Goal: Navigation & Orientation: Go to known website

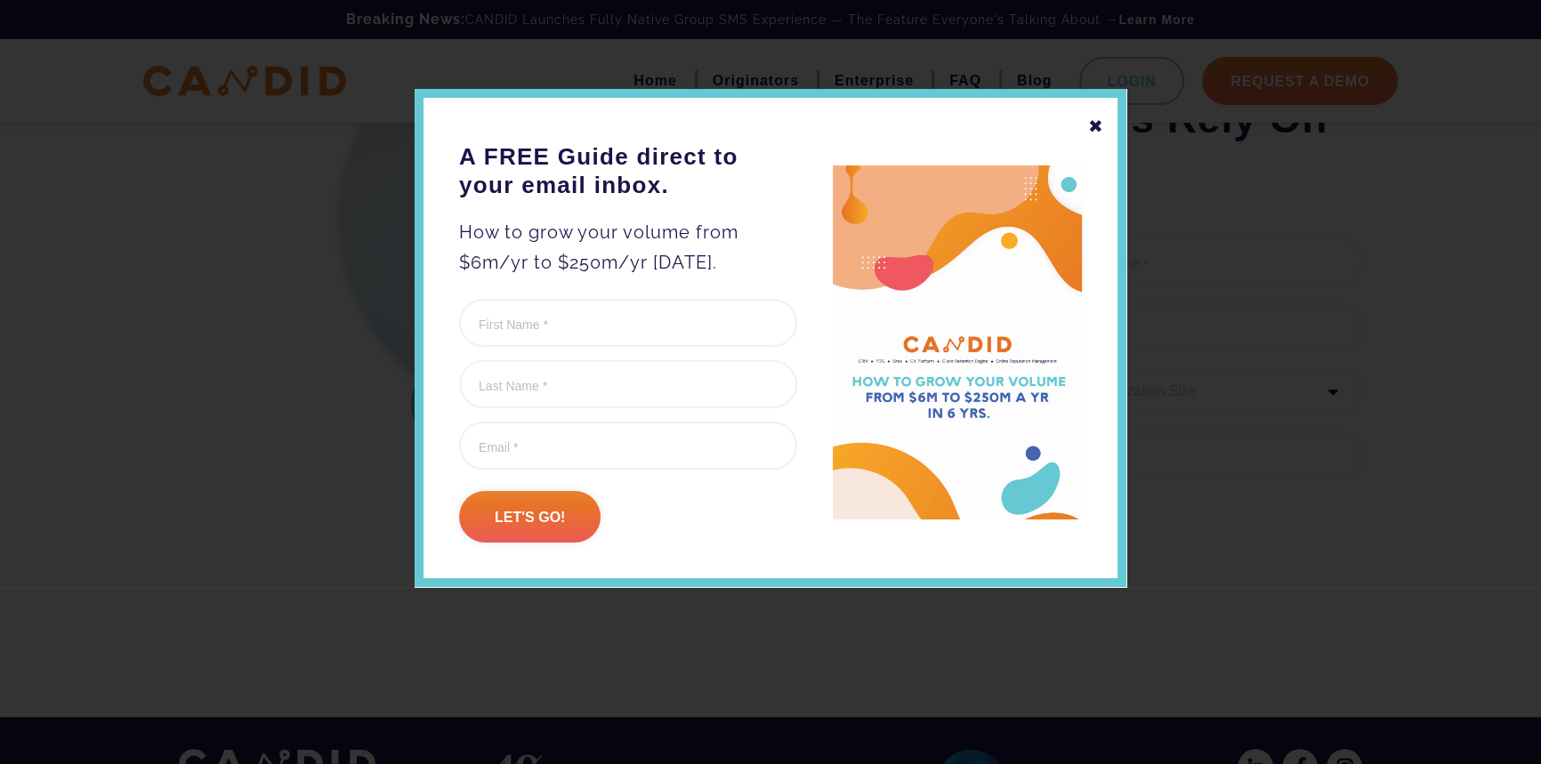
scroll to position [2295, 0]
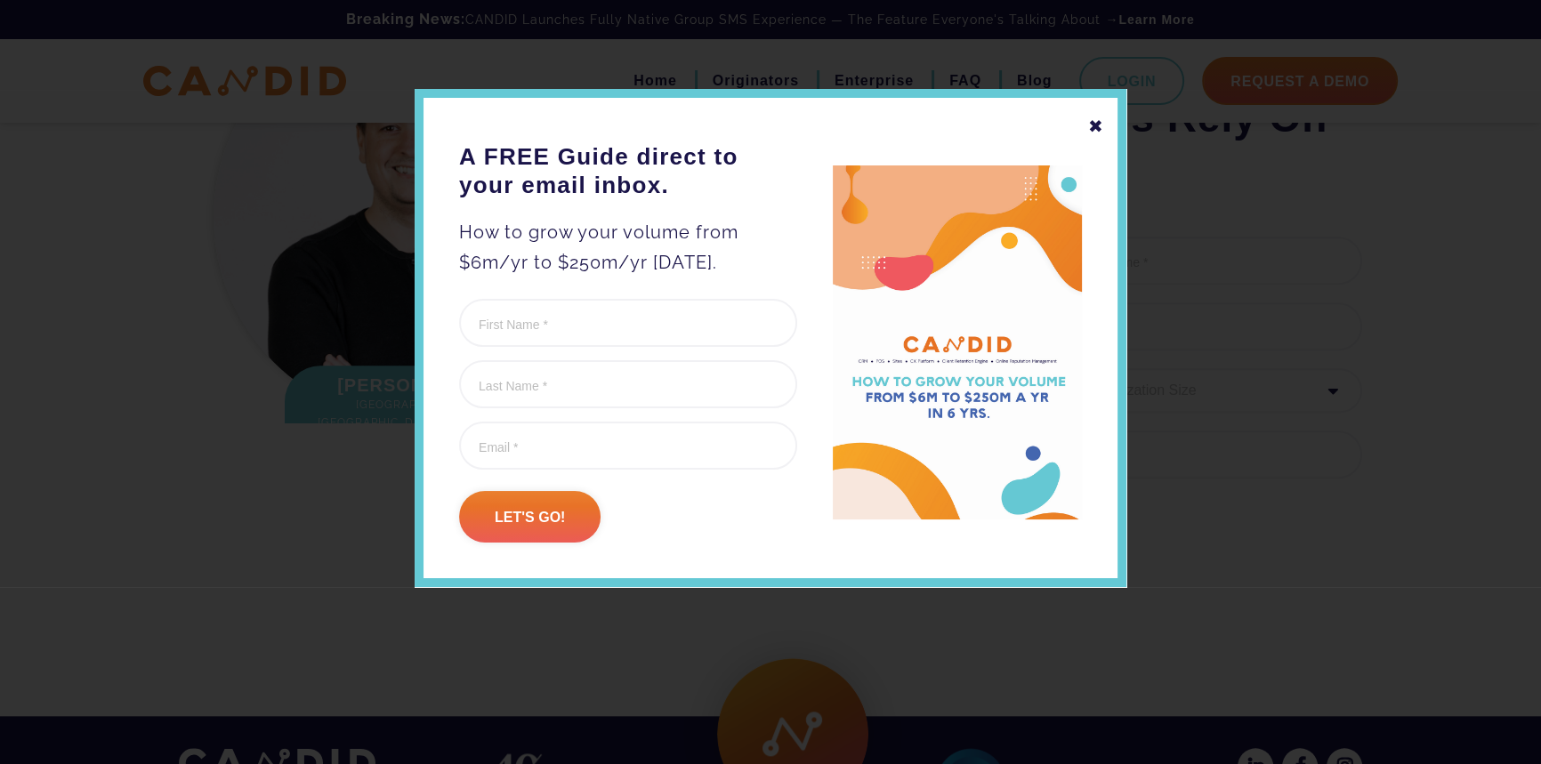
click at [1098, 125] on div "✖" at bounding box center [1096, 126] width 16 height 30
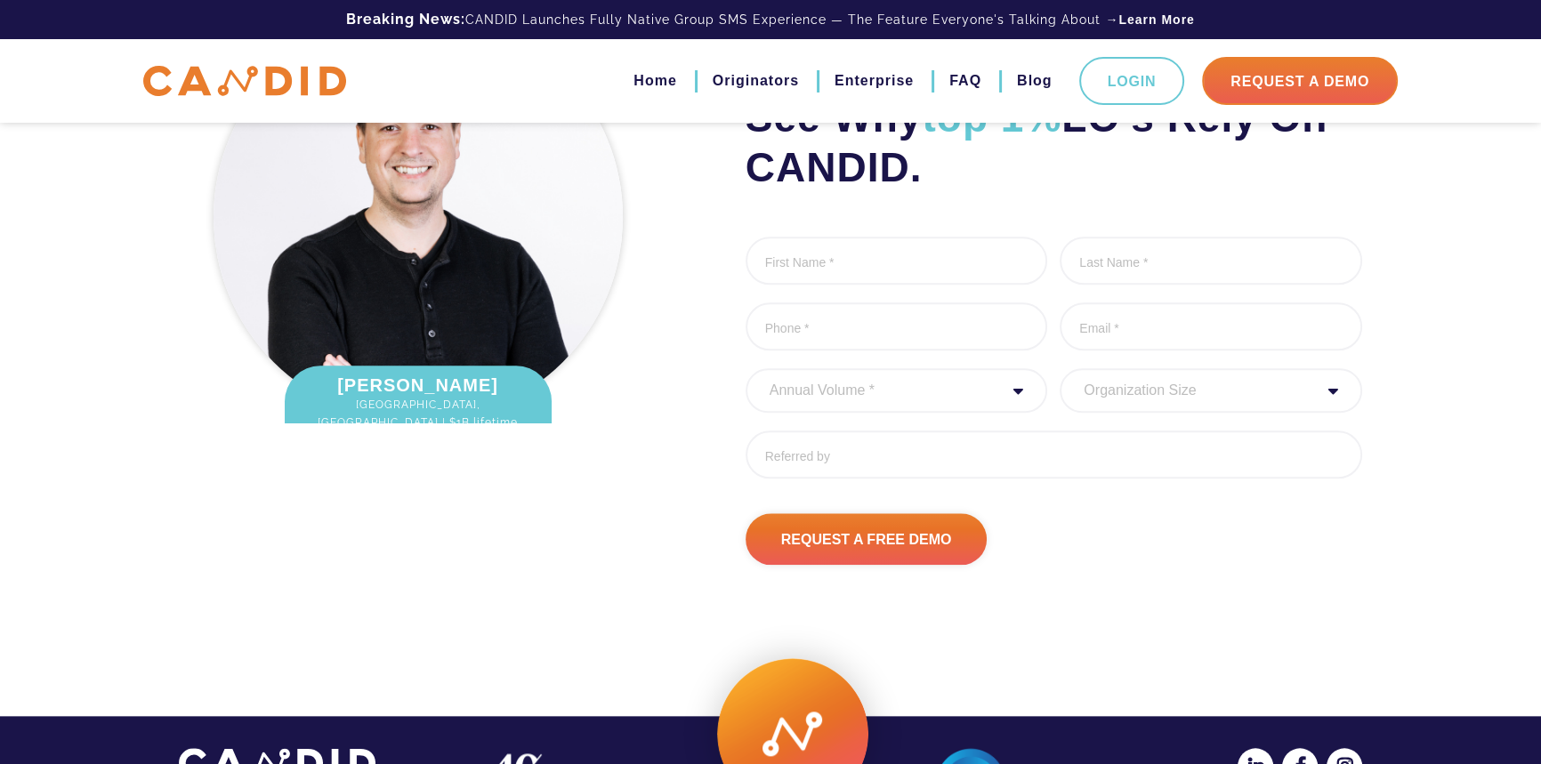
click at [1158, 413] on select "Organization Size 1 - 10 11 - 50 51 - 100 101 - 200 201 - 300 300 - 500 501+" at bounding box center [1210, 390] width 302 height 44
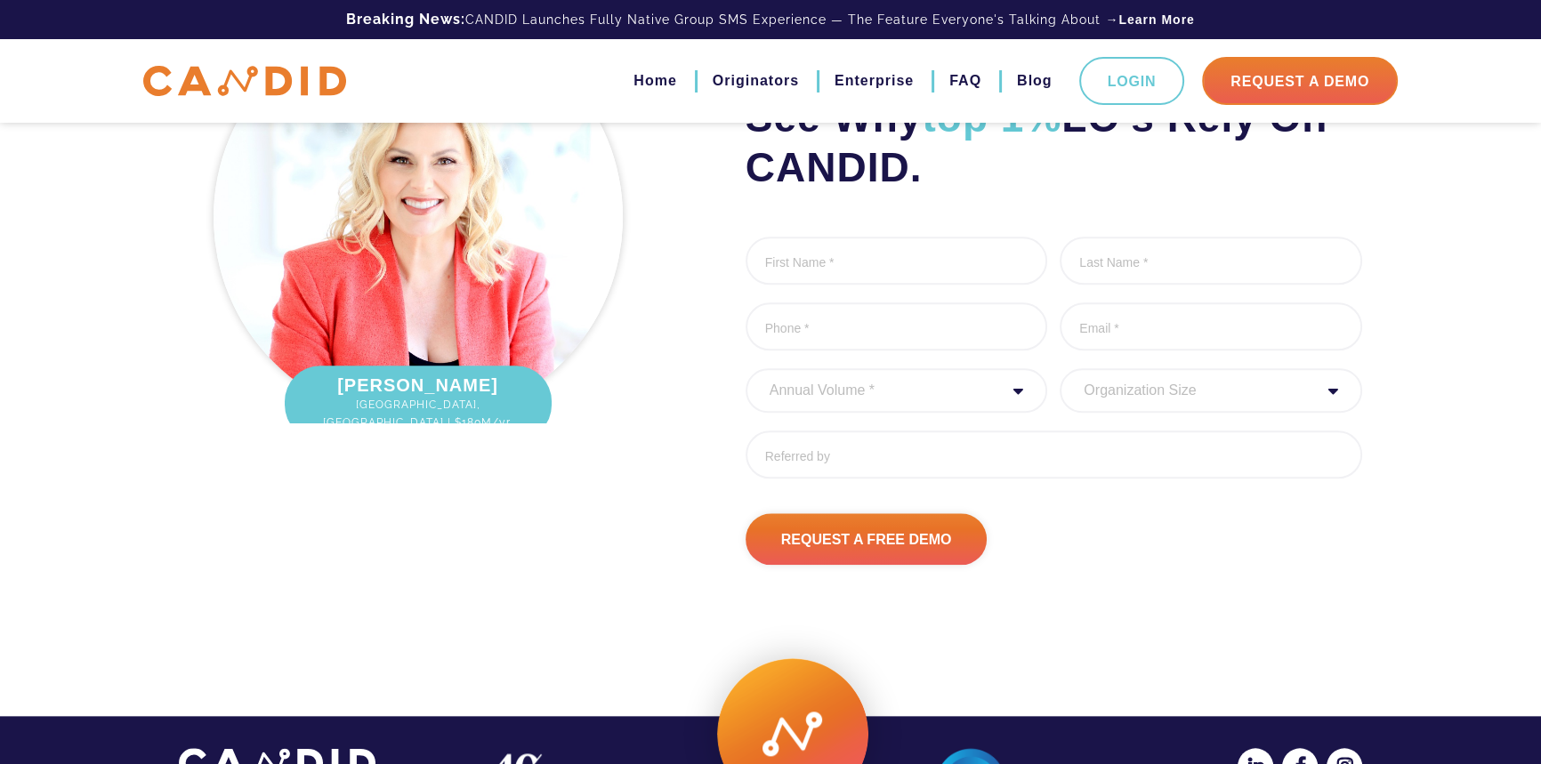
click at [1158, 413] on select "Organization Size 1 - 10 11 - 50 51 - 100 101 - 200 201 - 300 300 - 500 501+" at bounding box center [1210, 390] width 302 height 44
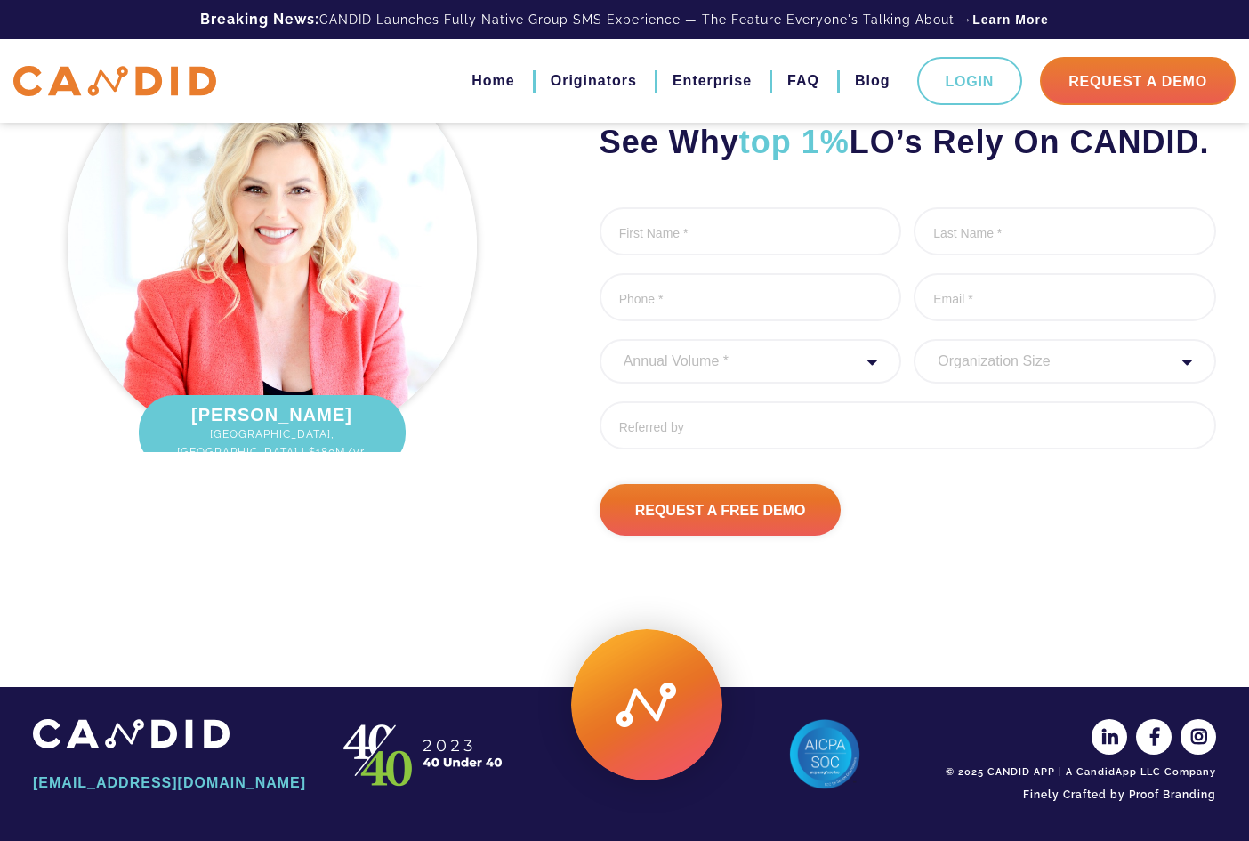
scroll to position [2260, 0]
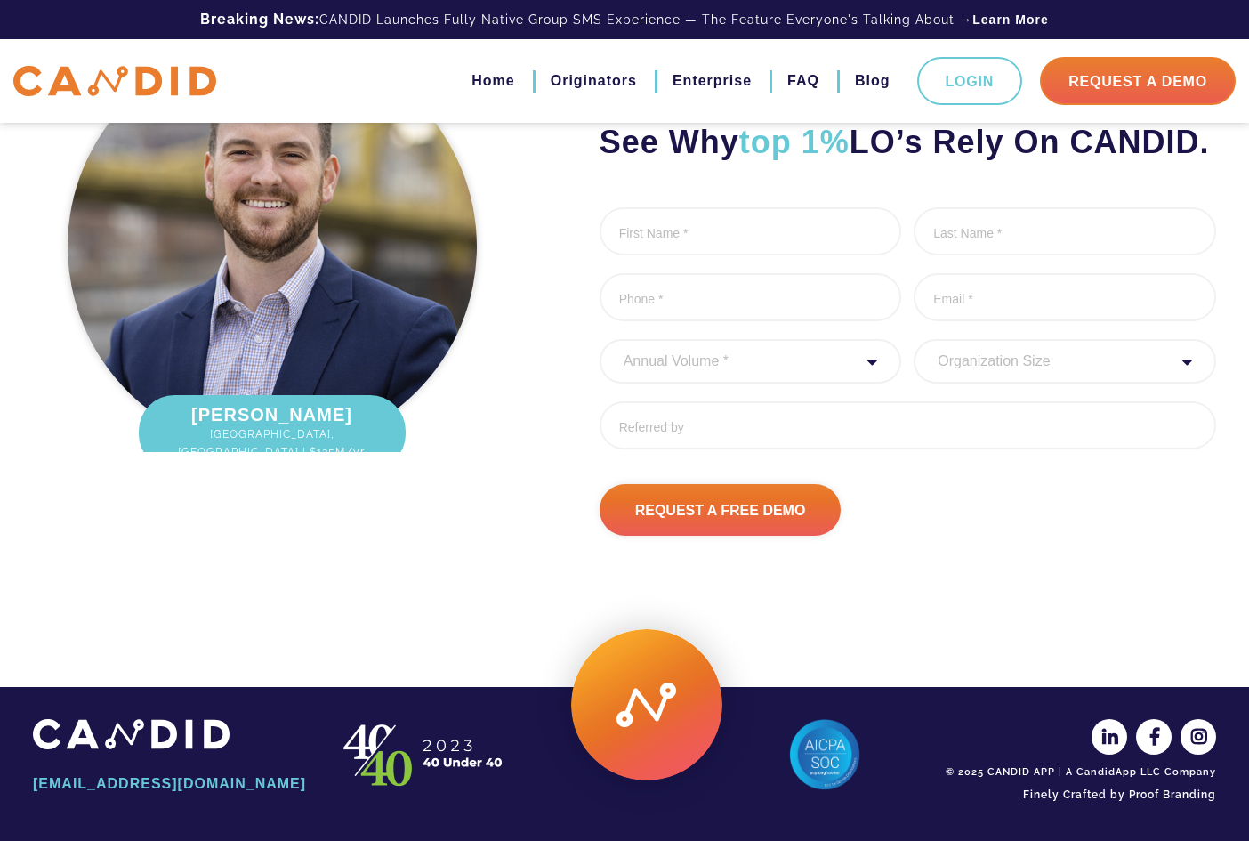
drag, startPoint x: 592, startPoint y: 493, endPoint x: 891, endPoint y: 494, distance: 298.9
click at [891, 494] on div "See Why top 1% LO’s Rely On CANDID. First Name * 0 of 1000 max characters Last …" at bounding box center [876, 284] width 705 height 503
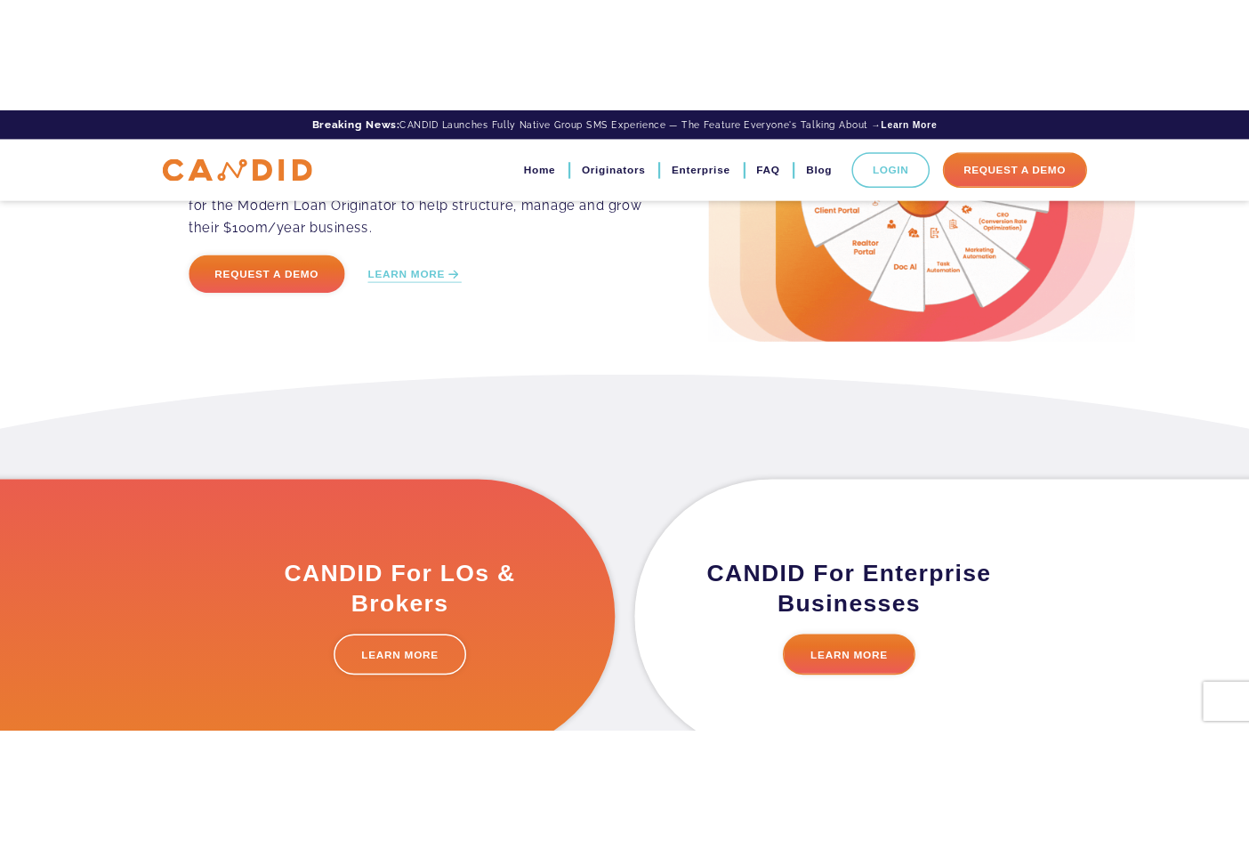
scroll to position [0, 0]
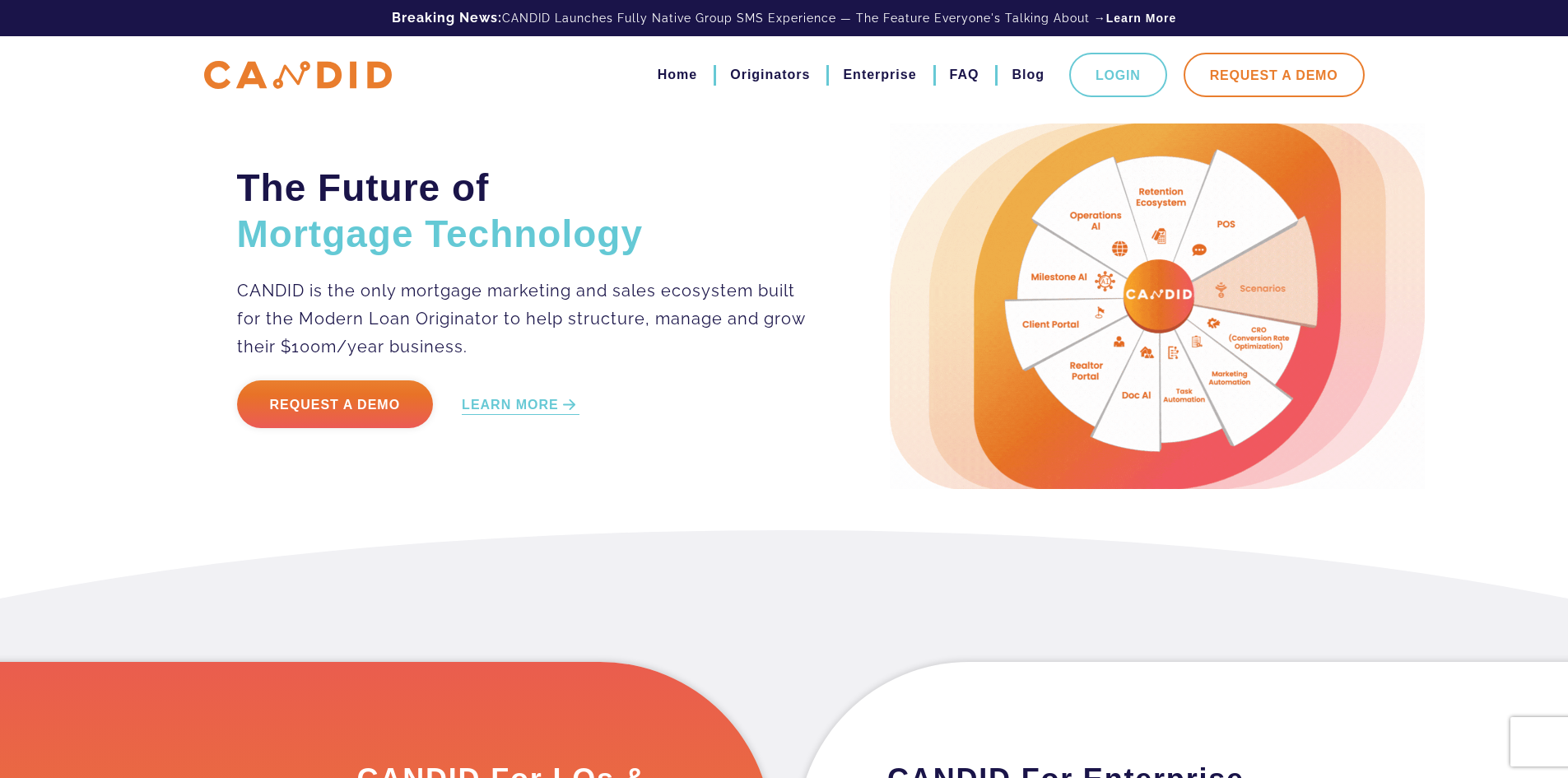
click at [1310, 87] on link "Request A Demo" at bounding box center [1274, 75] width 181 height 44
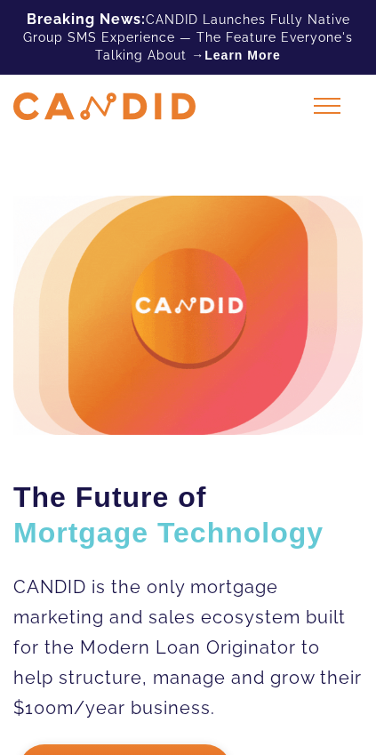
click at [326, 108] on div at bounding box center [327, 106] width 44 height 44
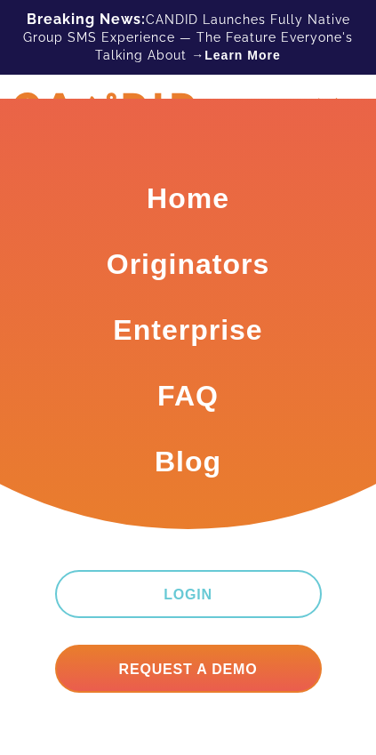
click at [319, 93] on div at bounding box center [327, 106] width 44 height 44
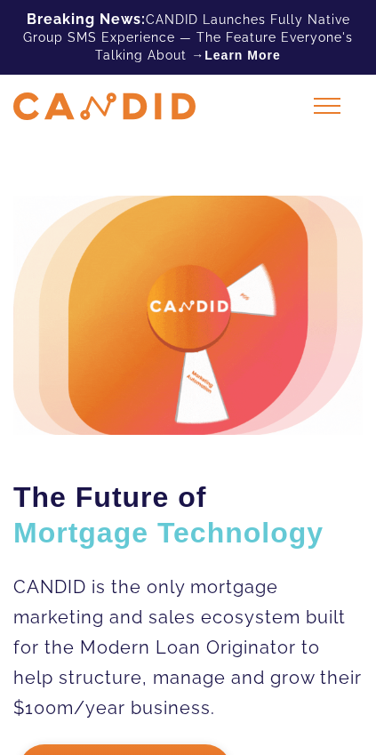
click at [324, 93] on div at bounding box center [327, 106] width 44 height 44
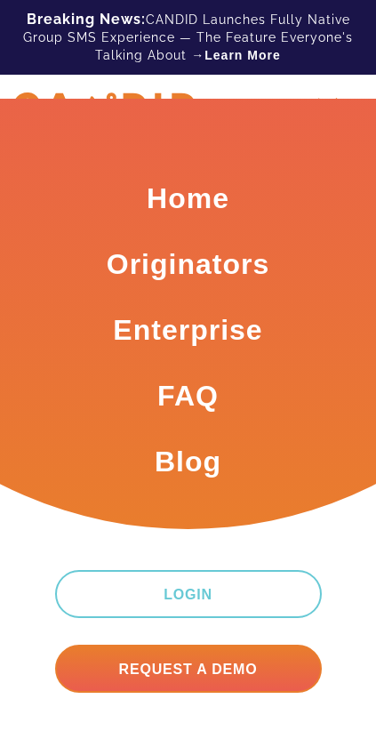
click at [324, 93] on div at bounding box center [327, 106] width 44 height 44
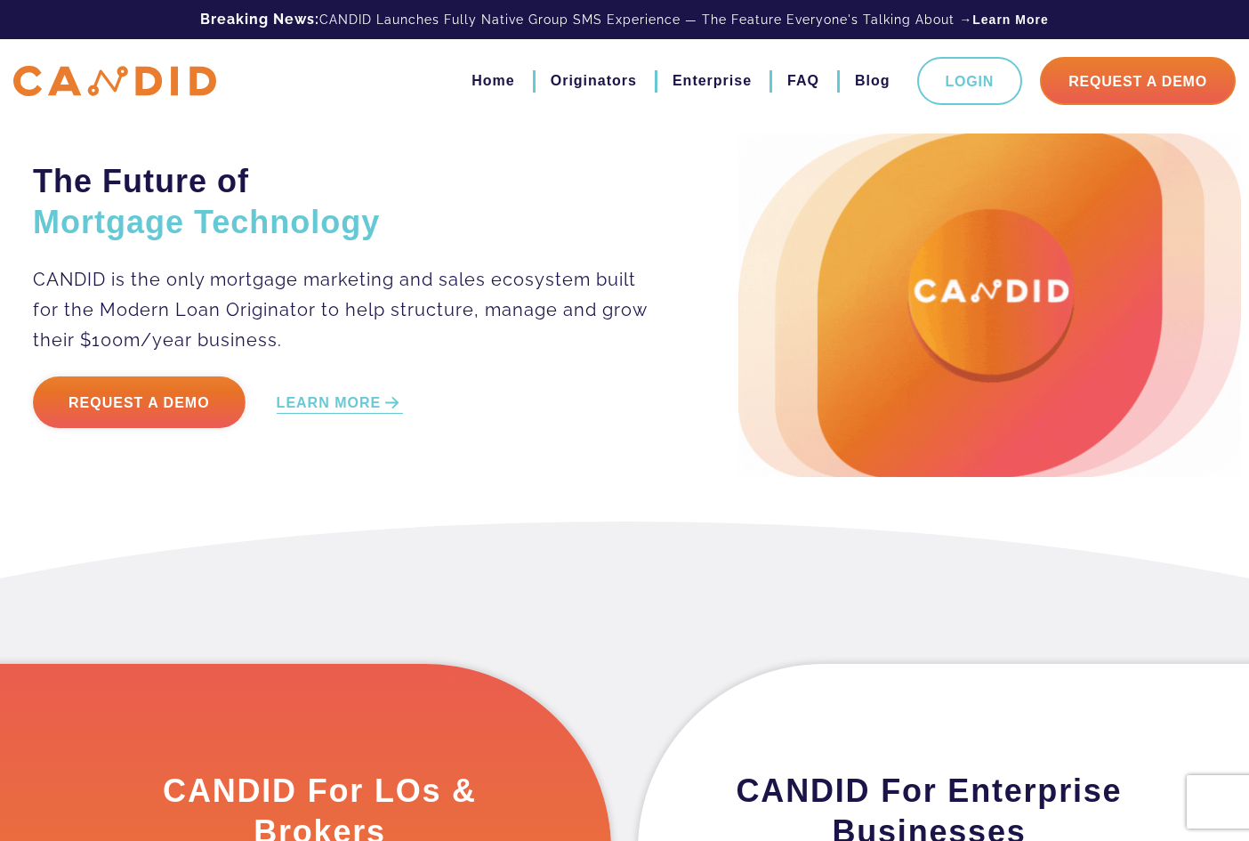
drag, startPoint x: 172, startPoint y: 83, endPoint x: 554, endPoint y: 484, distance: 554.3
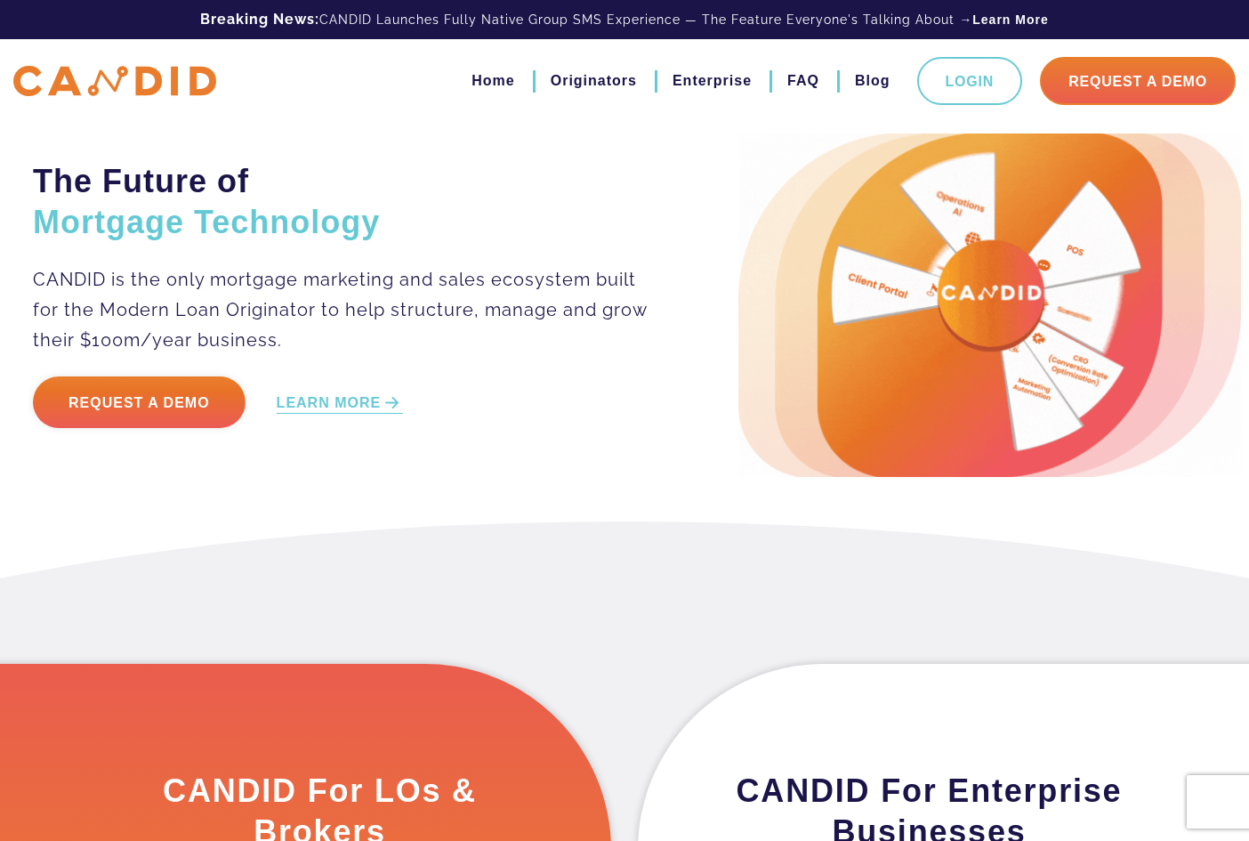
click at [554, 484] on div "The Future of Mortgage Technology CANDID is the only mortgage marketing and sal…" at bounding box center [624, 260] width 1249 height 521
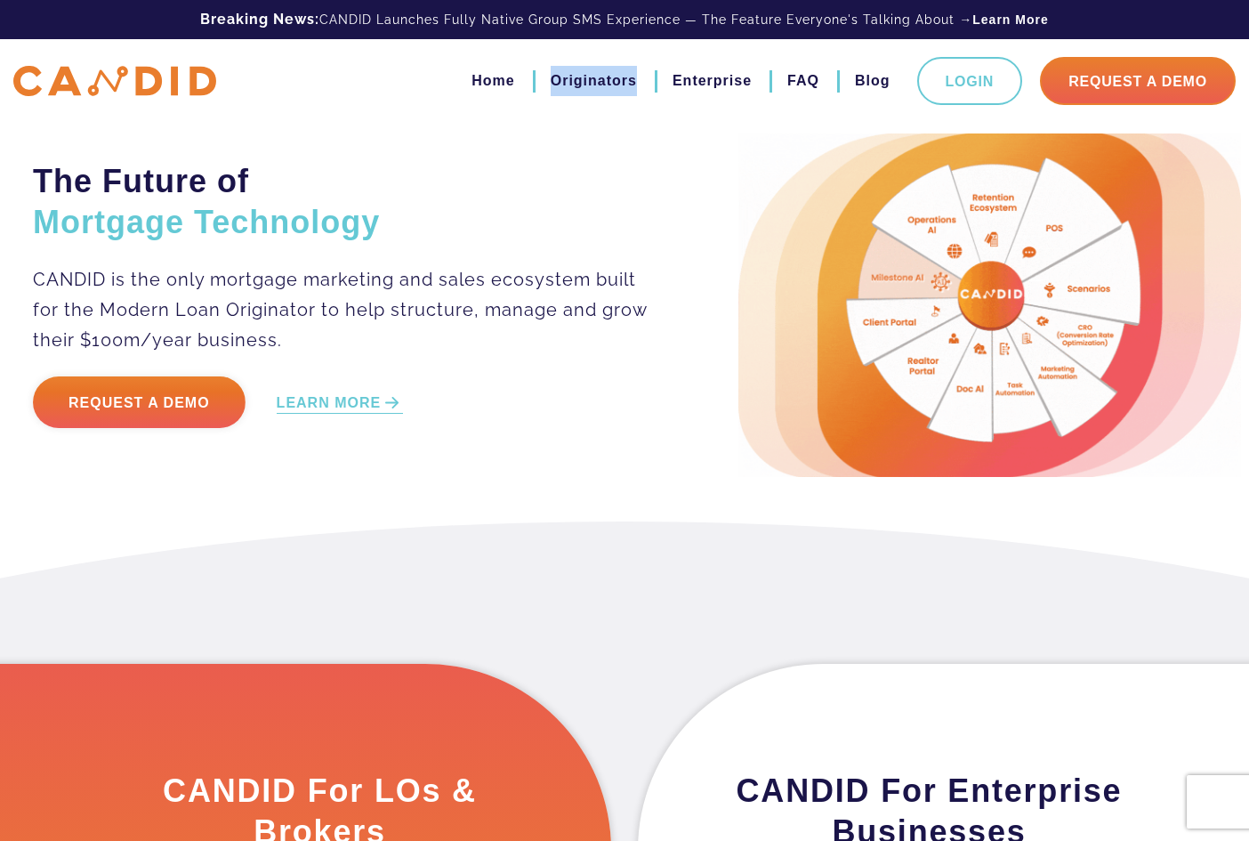
drag, startPoint x: 511, startPoint y: 77, endPoint x: 616, endPoint y: 91, distance: 104.9
click at [616, 91] on ul "Home Originators Enterprise FAQ Blog Login Request A Demo" at bounding box center [836, 81] width 800 height 48
copy link "Originators"
drag, startPoint x: 649, startPoint y: 62, endPoint x: 736, endPoint y: 80, distance: 88.1
click at [736, 80] on ul "Home Originators Enterprise FAQ Blog Login Request A Demo" at bounding box center [836, 81] width 800 height 48
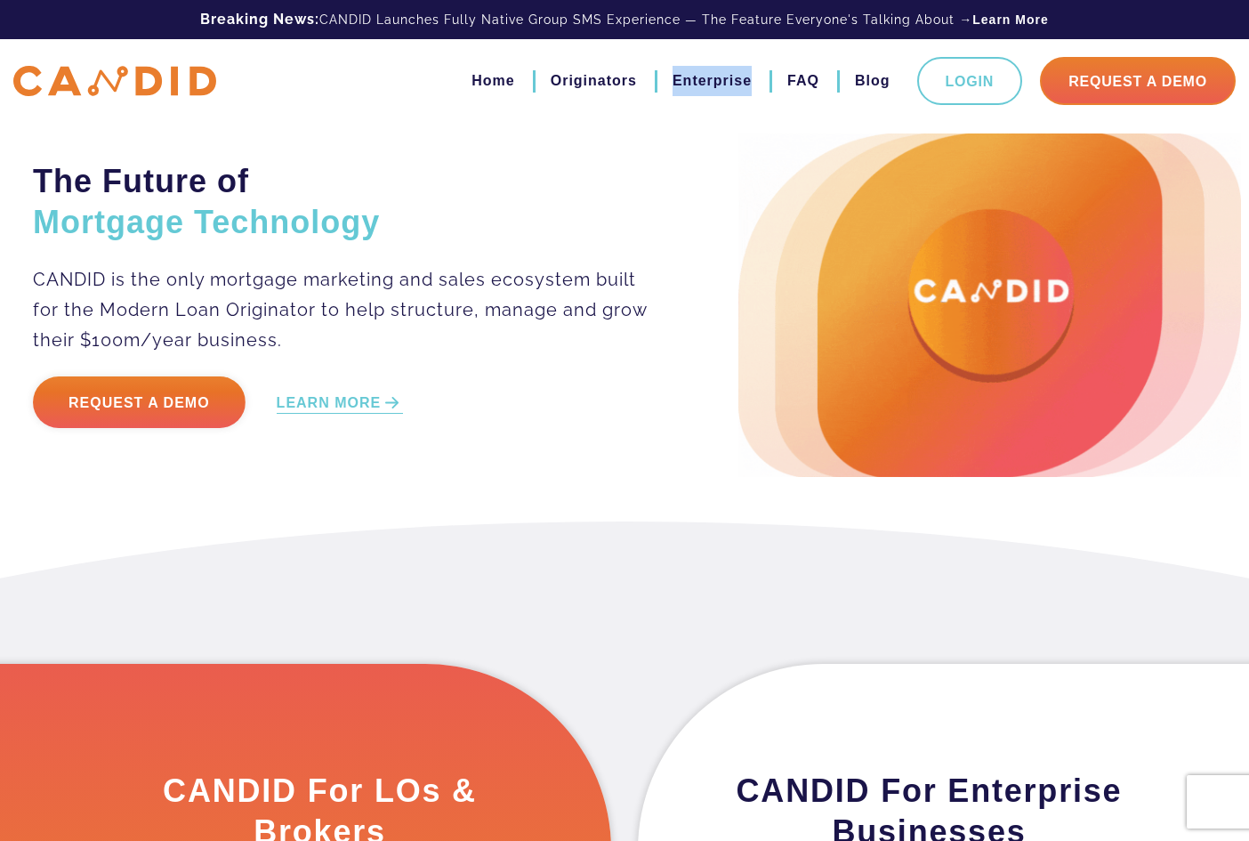
copy link "Enterprise"
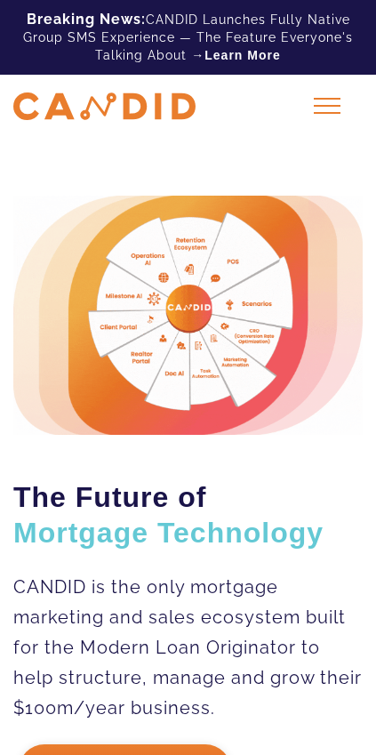
click at [337, 103] on div at bounding box center [327, 106] width 44 height 44
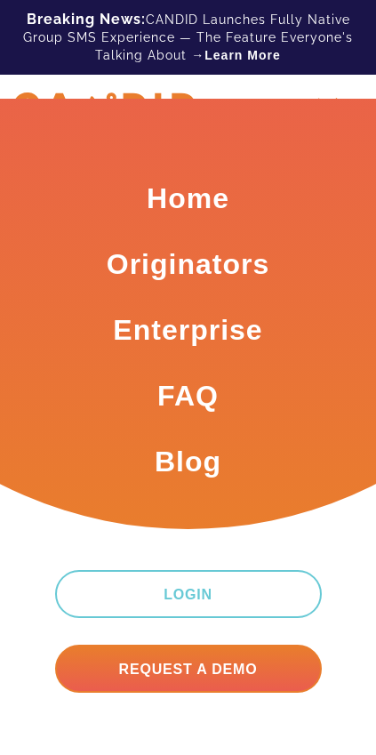
click at [333, 94] on div at bounding box center [327, 106] width 44 height 44
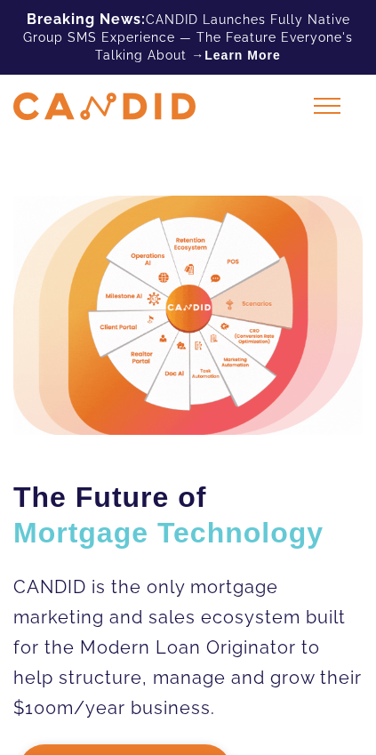
click at [333, 94] on div at bounding box center [327, 106] width 44 height 44
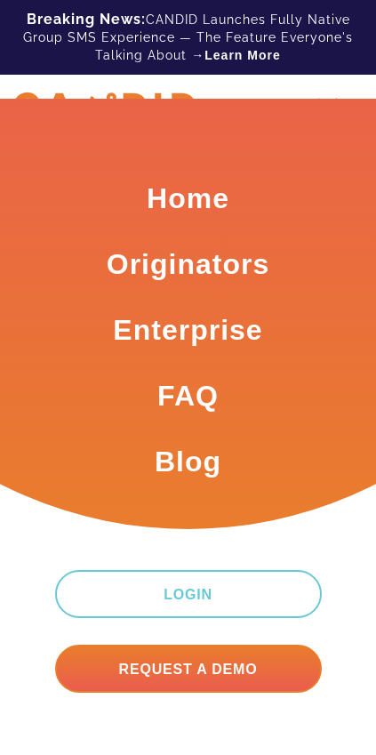
click at [333, 94] on div at bounding box center [327, 106] width 44 height 44
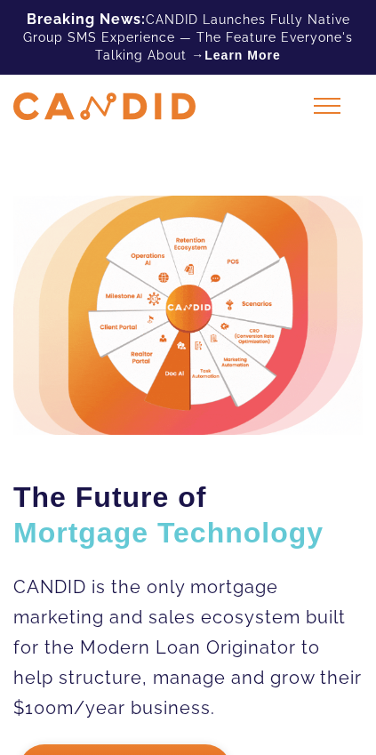
click at [333, 94] on div at bounding box center [327, 106] width 44 height 44
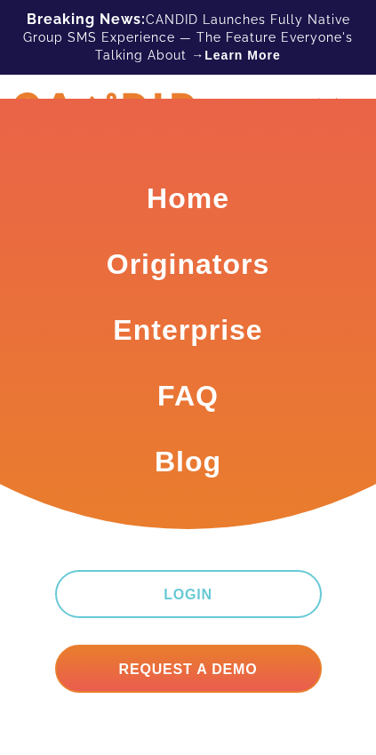
click at [343, 85] on div "Home Originators Enterprise FAQ Blog Login Request A Demo" at bounding box center [188, 106] width 376 height 63
click at [368, 80] on div "Home Originators Enterprise FAQ Blog Login Request A Demo" at bounding box center [188, 106] width 376 height 63
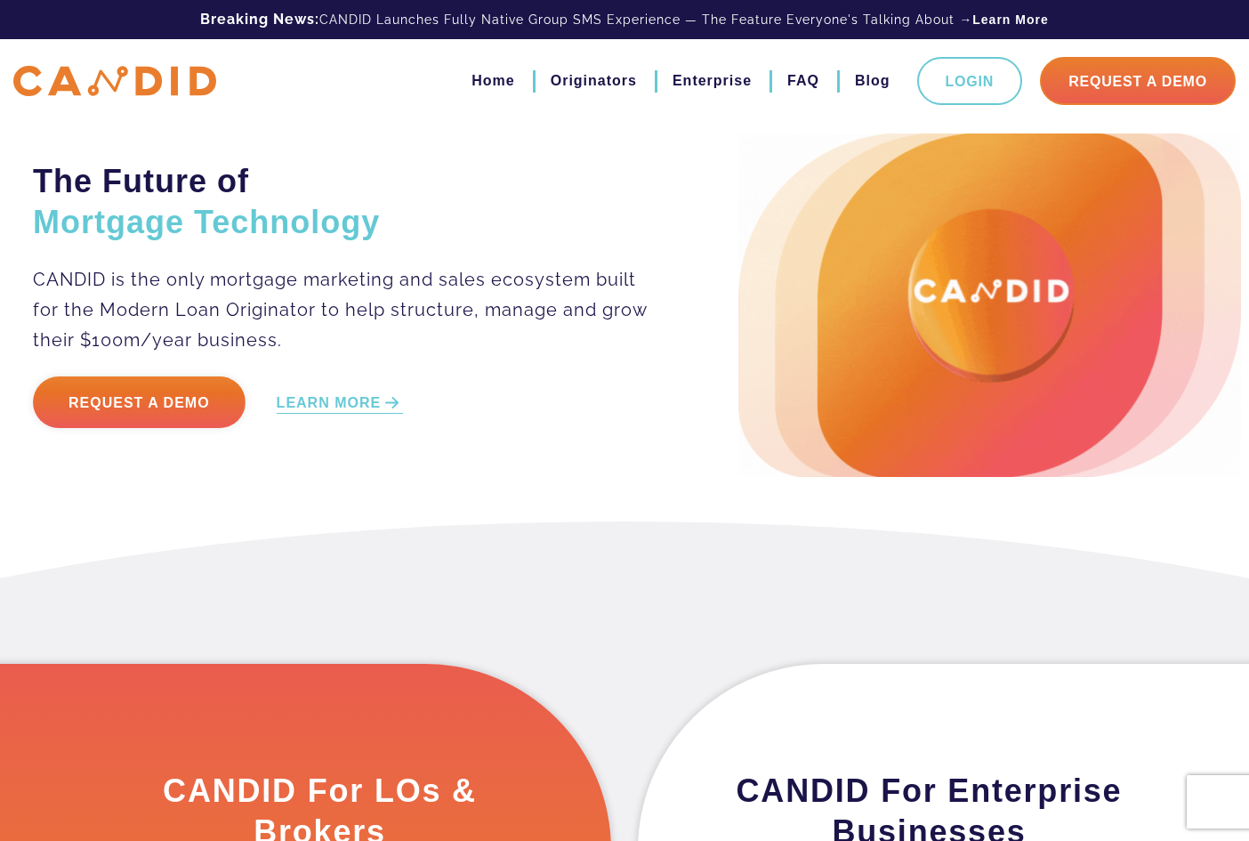
drag, startPoint x: 1149, startPoint y: 666, endPoint x: 1131, endPoint y: 408, distance: 258.6
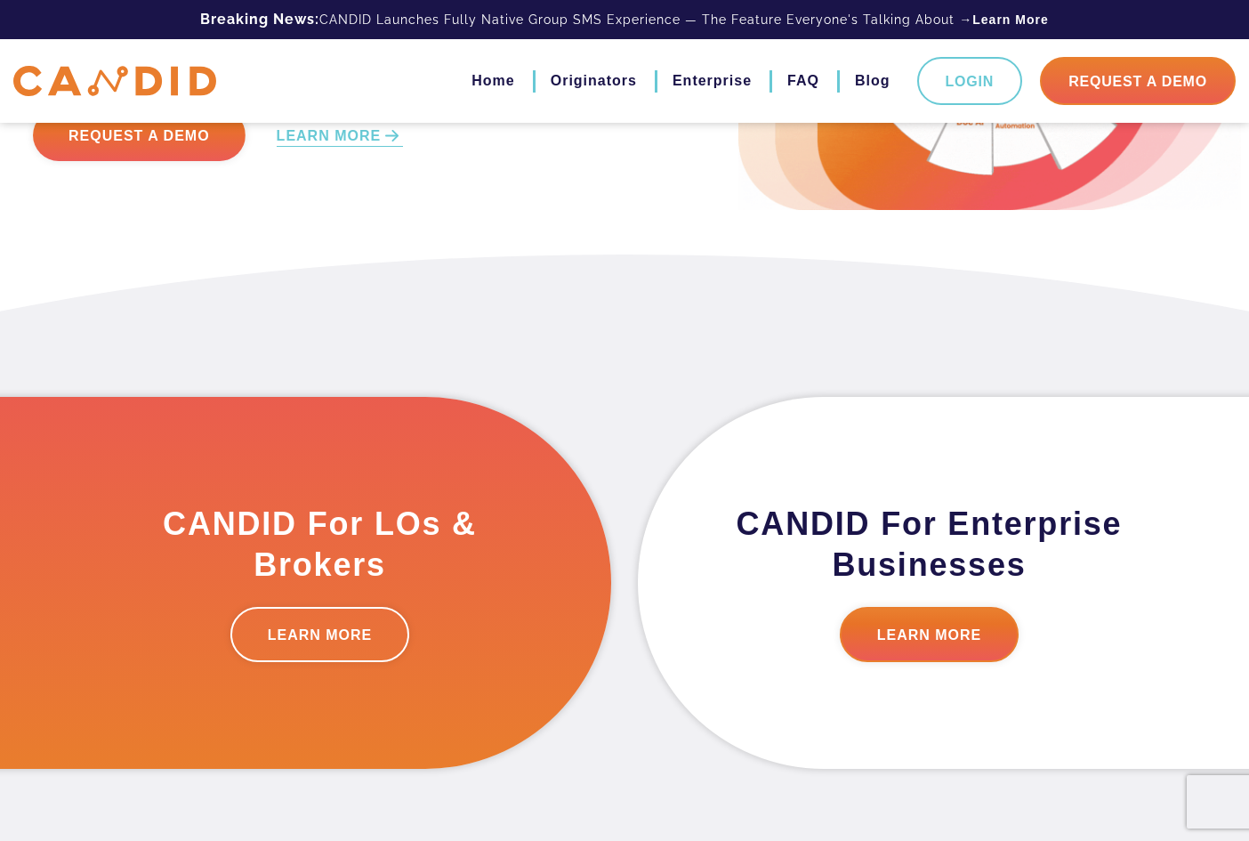
scroll to position [356, 0]
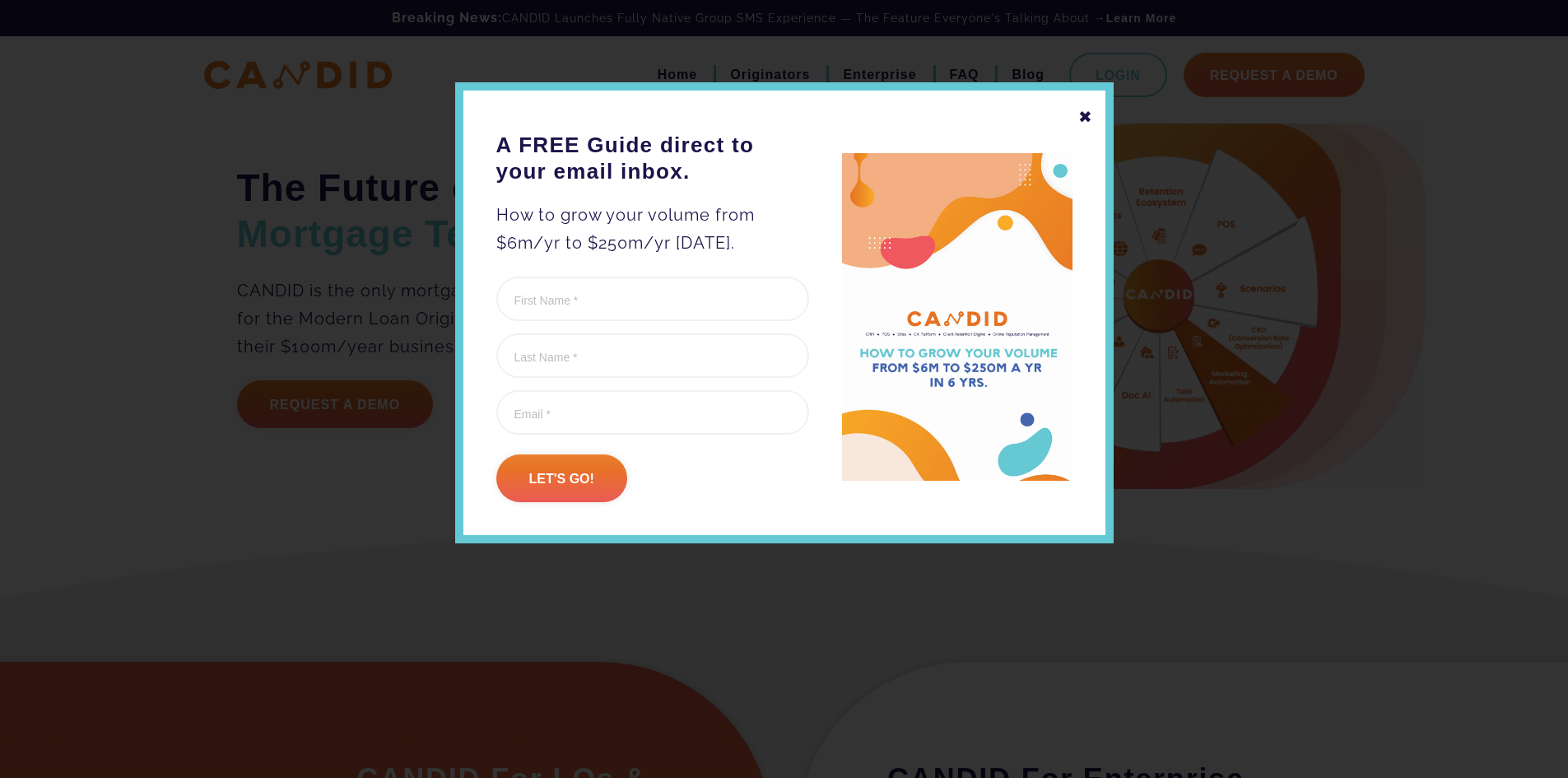
click at [1081, 112] on div "✖" at bounding box center [1085, 117] width 15 height 28
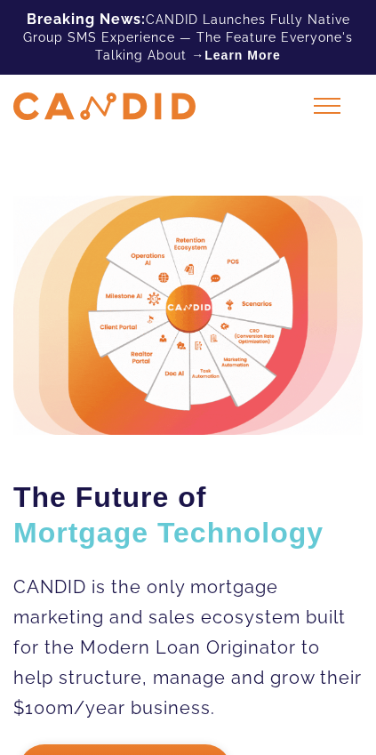
click at [333, 122] on div at bounding box center [327, 106] width 44 height 44
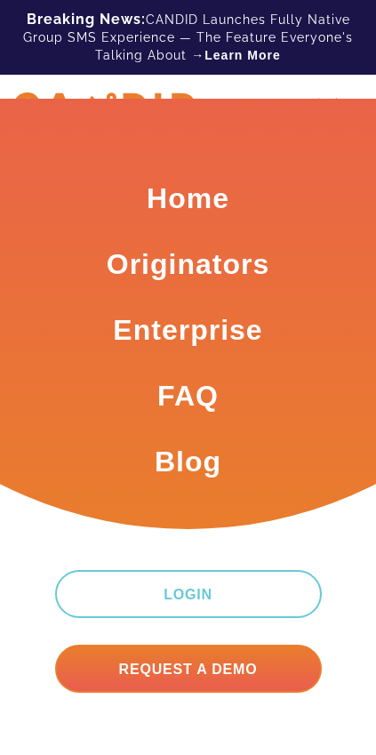
scroll to position [178, 0]
click at [325, 87] on div at bounding box center [327, 106] width 44 height 44
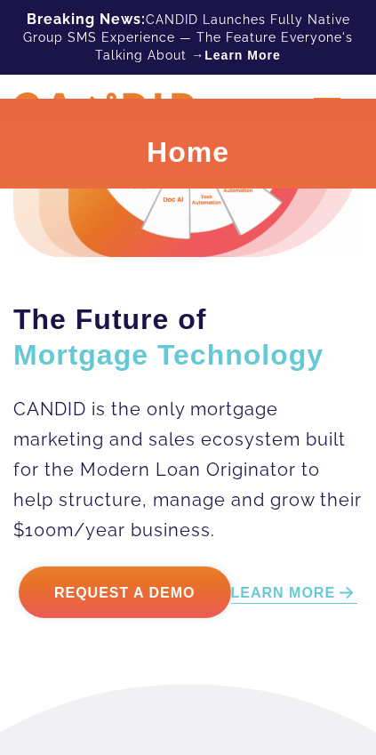
click at [327, 92] on div at bounding box center [327, 106] width 44 height 44
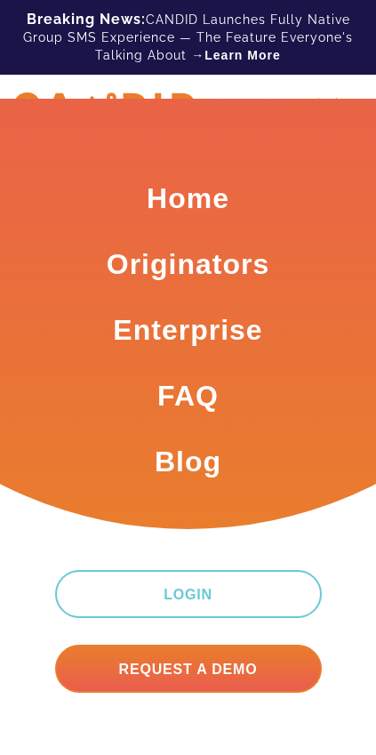
click at [329, 526] on li "Login" at bounding box center [188, 572] width 323 height 93
click at [329, 98] on div at bounding box center [327, 106] width 44 height 44
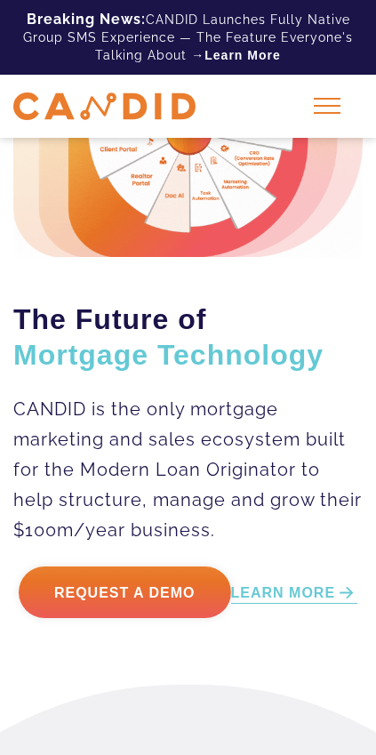
click at [324, 111] on div at bounding box center [327, 106] width 44 height 44
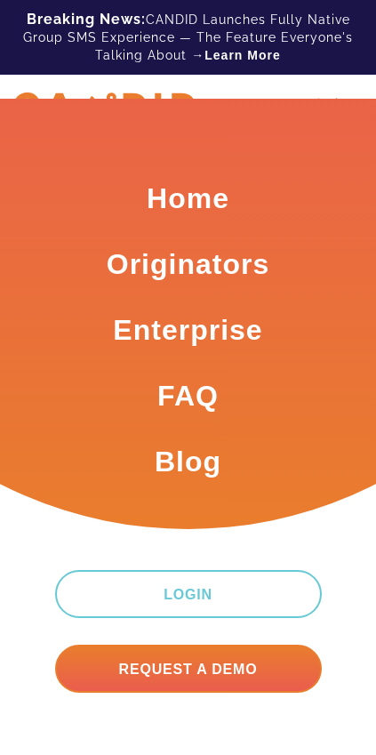
click at [327, 96] on div at bounding box center [327, 106] width 44 height 44
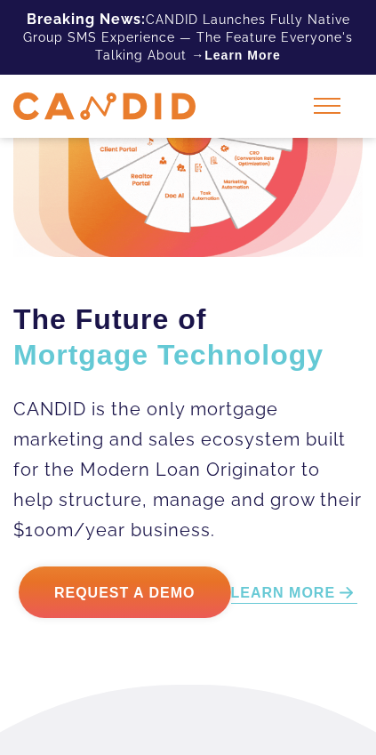
click at [334, 88] on div at bounding box center [327, 106] width 44 height 44
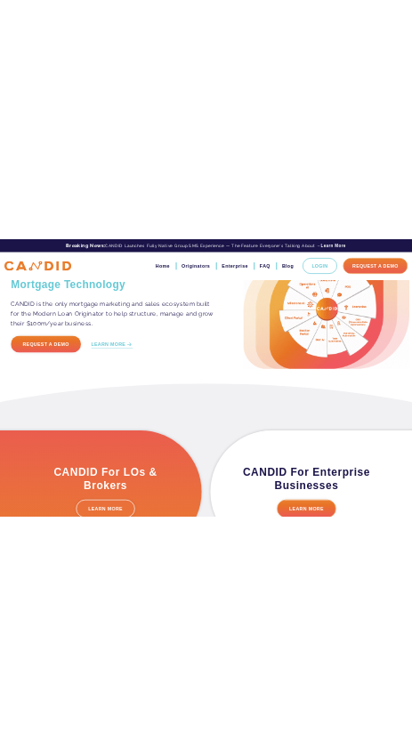
scroll to position [0, 0]
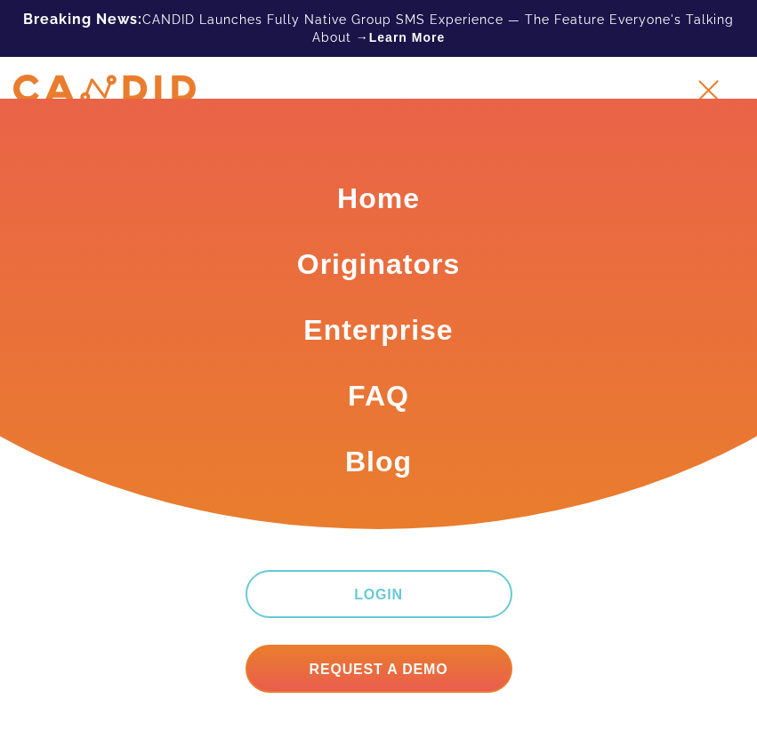
click at [708, 88] on span at bounding box center [708, 90] width 20 height 20
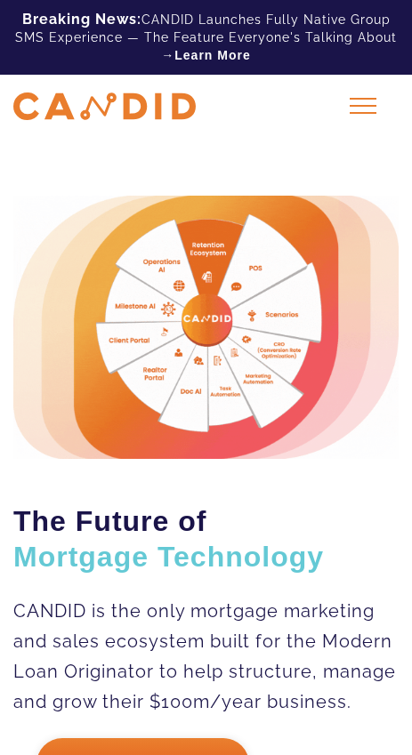
click at [366, 97] on div at bounding box center [363, 106] width 44 height 44
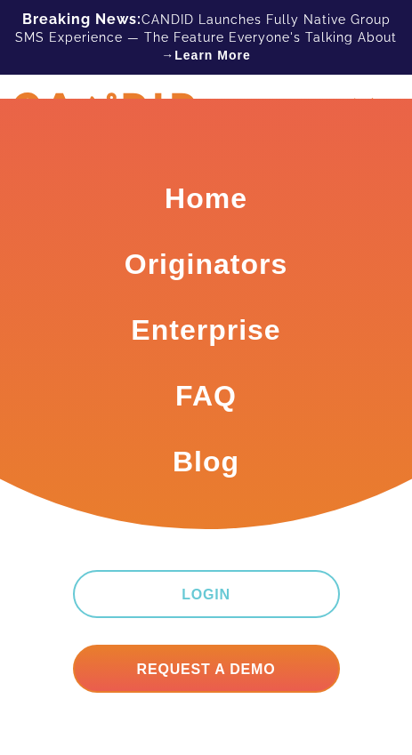
click at [366, 97] on div at bounding box center [363, 106] width 44 height 44
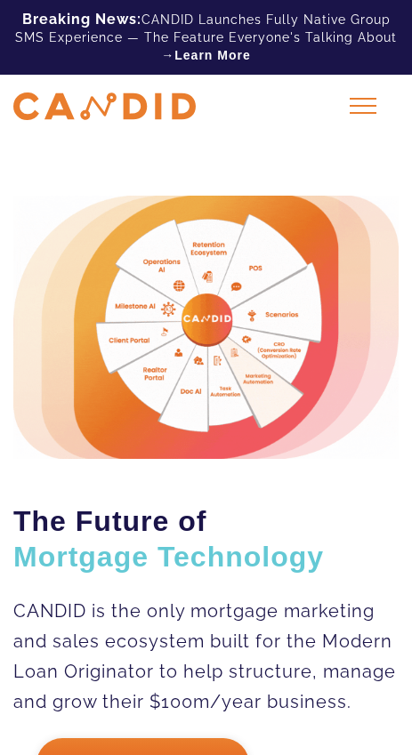
click at [342, 105] on div at bounding box center [363, 106] width 44 height 44
